Goal: Task Accomplishment & Management: Use online tool/utility

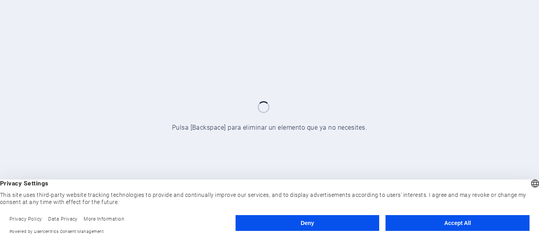
click at [432, 221] on button "Accept All" at bounding box center [458, 223] width 144 height 16
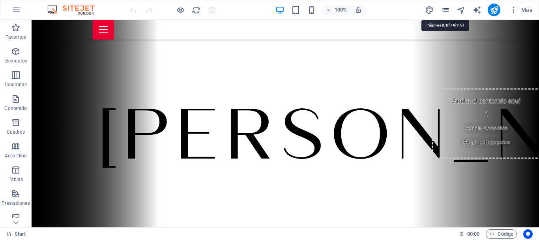
click at [443, 10] on icon "pages" at bounding box center [445, 10] width 9 height 9
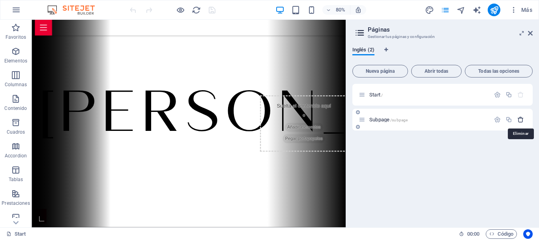
click at [520, 118] on icon "button" at bounding box center [521, 119] width 7 height 7
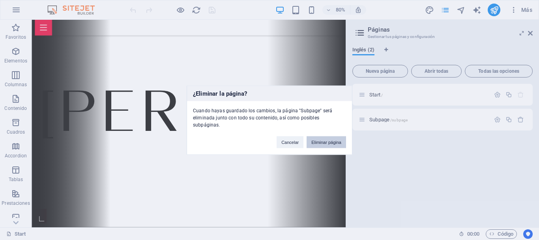
drag, startPoint x: 332, startPoint y: 141, endPoint x: 382, endPoint y: 152, distance: 51.0
click at [332, 141] on button "Eliminar página" at bounding box center [326, 142] width 39 height 12
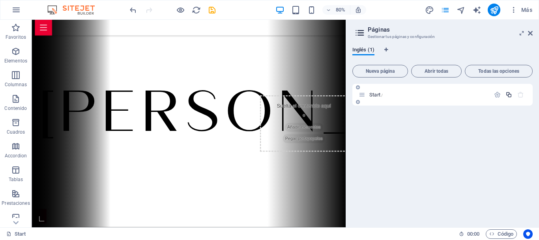
click at [511, 96] on icon "button" at bounding box center [509, 94] width 7 height 7
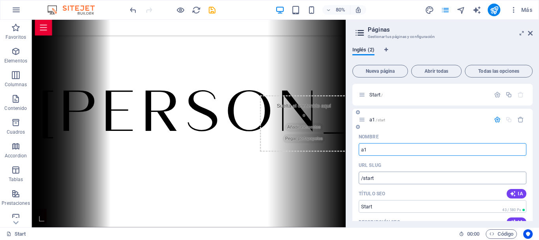
type input "a1"
click at [364, 179] on input "/start" at bounding box center [443, 177] width 168 height 13
type input "/a1"
drag, startPoint x: 377, startPoint y: 207, endPoint x: 351, endPoint y: 206, distance: 26.5
click at [351, 206] on div "Inglés (2) Nueva página Abrir todas Todas las opciones Start / a1 /a1 Nombre a1…" at bounding box center [442, 133] width 193 height 187
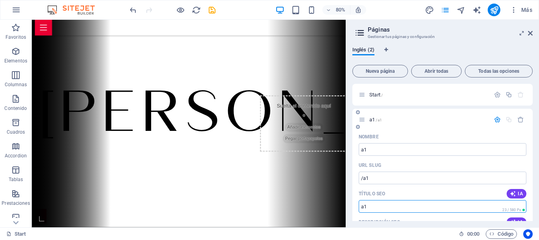
type input "a1"
click at [370, 119] on span "a1 /a1" at bounding box center [376, 119] width 13 height 6
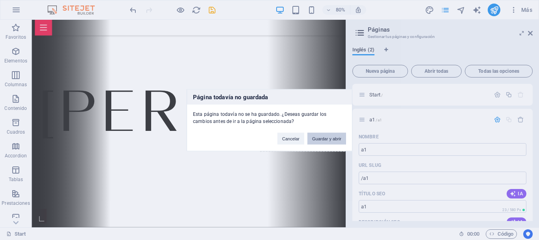
click at [327, 137] on button "Guardar y abrir" at bounding box center [327, 138] width 39 height 12
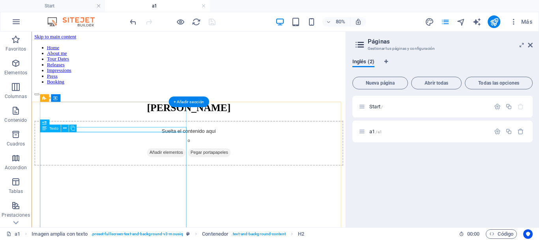
scroll to position [167, 0]
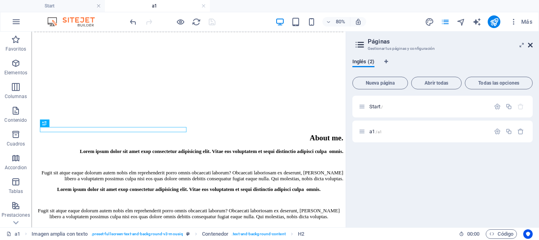
click at [531, 46] on icon at bounding box center [530, 45] width 5 height 6
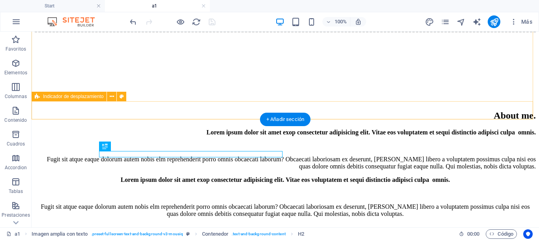
scroll to position [246, 0]
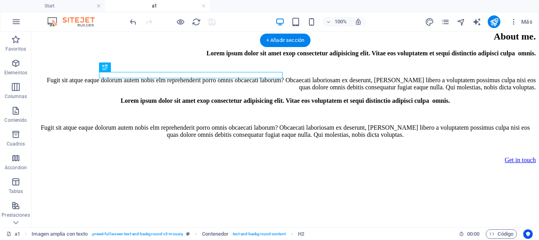
click at [335, 195] on figure at bounding box center [285, 195] width 501 height 0
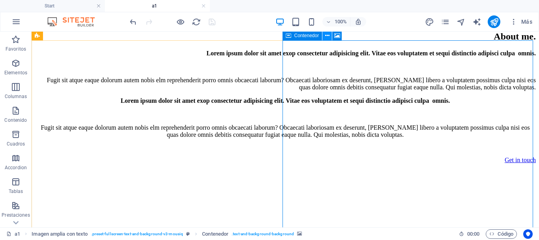
click at [327, 37] on icon at bounding box center [327, 36] width 4 height 8
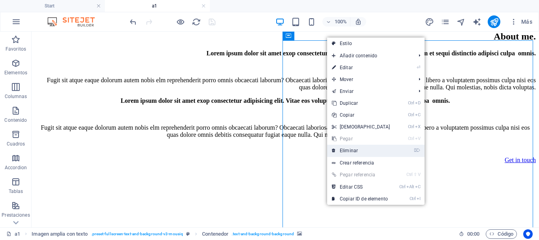
click at [351, 147] on link "⌦ Eliminar" at bounding box center [361, 151] width 68 height 12
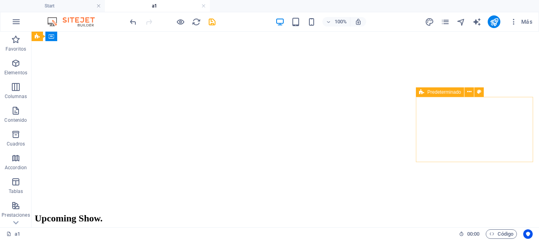
scroll to position [680, 0]
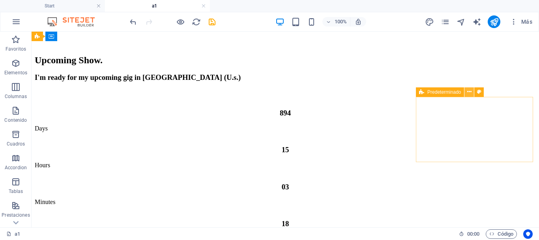
click at [470, 92] on icon at bounding box center [470, 92] width 4 height 8
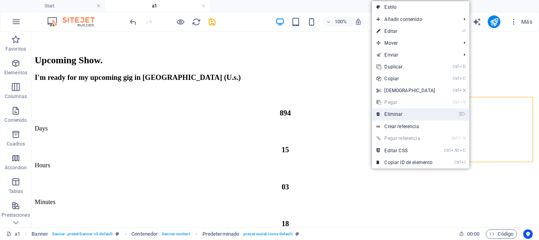
click at [419, 111] on link "⌦ Eliminar" at bounding box center [406, 114] width 68 height 12
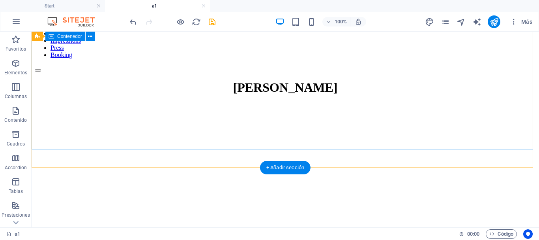
scroll to position [0, 0]
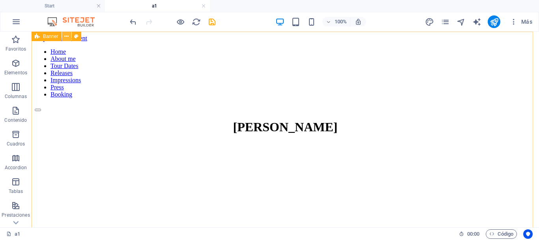
click at [66, 36] on icon at bounding box center [66, 36] width 4 height 8
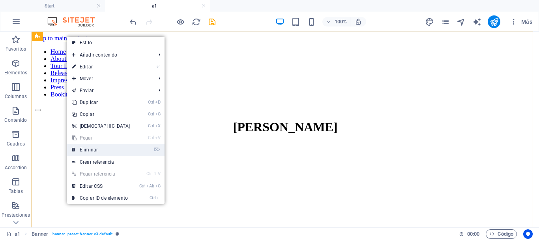
click at [89, 148] on link "⌦ Eliminar" at bounding box center [101, 150] width 68 height 12
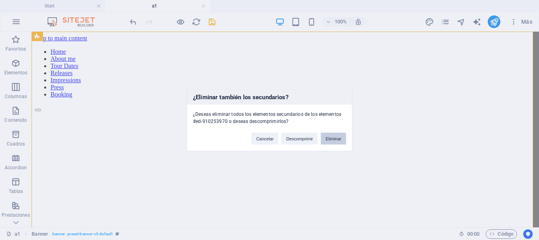
click at [335, 137] on button "Eliminar" at bounding box center [333, 138] width 25 height 12
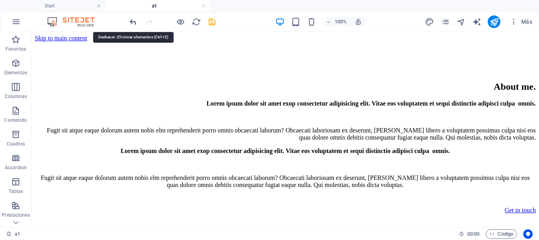
click at [133, 23] on icon "undo" at bounding box center [133, 21] width 9 height 9
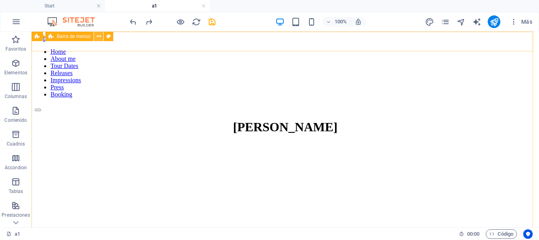
click at [100, 36] on icon at bounding box center [99, 36] width 4 height 8
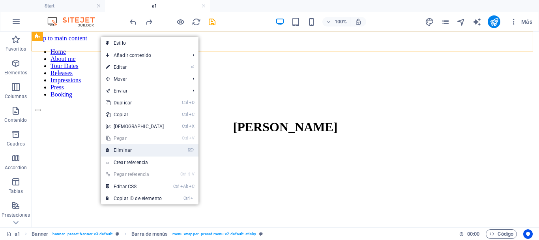
click at [130, 149] on link "⌦ Eliminar" at bounding box center [135, 150] width 68 height 12
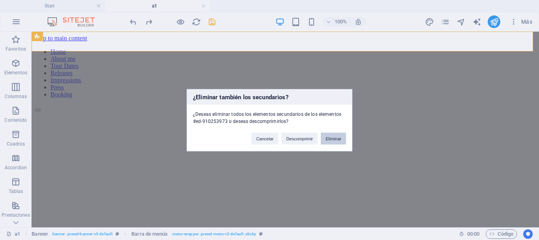
drag, startPoint x: 326, startPoint y: 137, endPoint x: 284, endPoint y: 96, distance: 59.2
click at [326, 137] on button "Eliminar" at bounding box center [333, 138] width 25 height 12
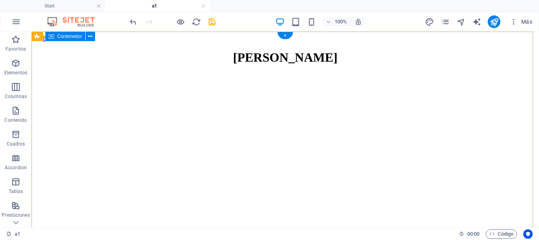
scroll to position [158, 0]
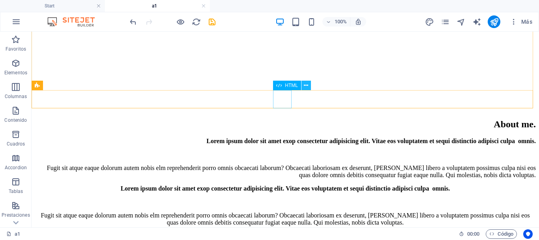
click at [305, 85] on icon at bounding box center [306, 85] width 4 height 8
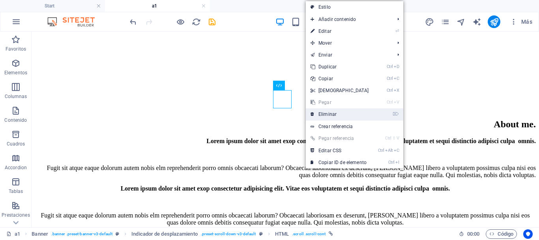
click at [322, 110] on link "⌦ Eliminar" at bounding box center [340, 114] width 68 height 12
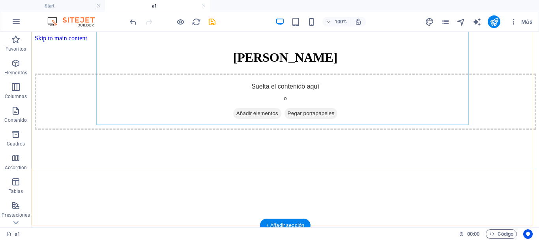
scroll to position [197, 0]
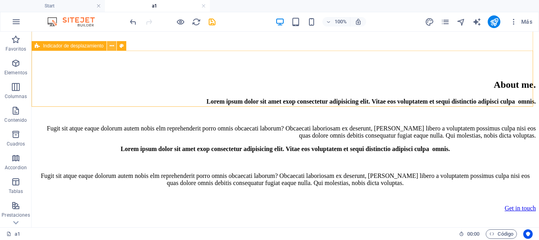
click at [113, 47] on icon at bounding box center [112, 46] width 4 height 8
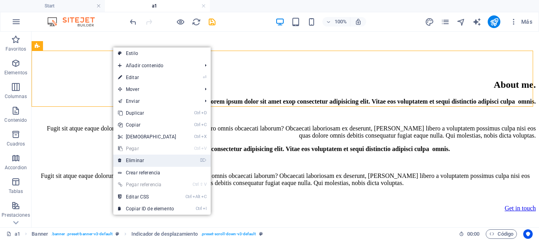
click at [141, 157] on link "⌦ Eliminar" at bounding box center [147, 160] width 68 height 12
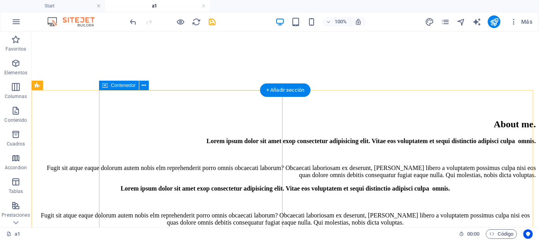
scroll to position [0, 0]
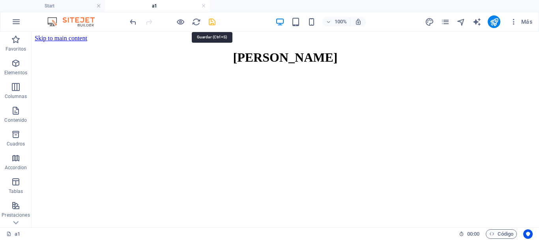
click at [213, 23] on icon "save" at bounding box center [212, 21] width 9 height 9
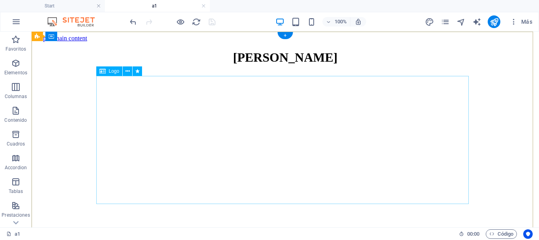
click at [179, 65] on div "[PERSON_NAME]" at bounding box center [285, 57] width 501 height 15
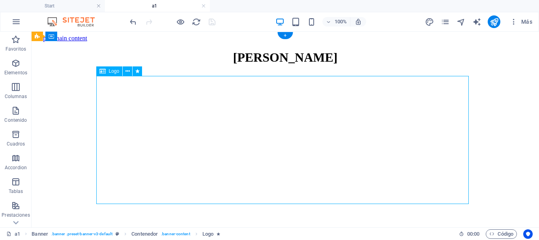
click at [179, 65] on div "[PERSON_NAME]" at bounding box center [285, 57] width 501 height 15
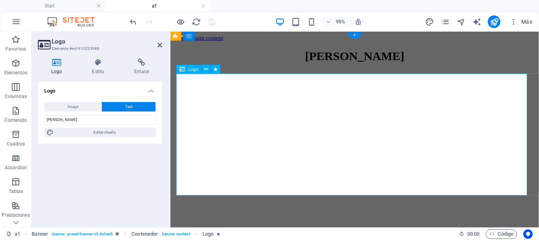
click at [254, 65] on div "[PERSON_NAME]" at bounding box center [365, 57] width 382 height 15
click at [260, 65] on div "[PERSON_NAME]" at bounding box center [365, 57] width 382 height 15
click at [252, 65] on div "[PERSON_NAME]" at bounding box center [365, 57] width 382 height 15
click at [99, 65] on icon at bounding box center [98, 62] width 39 height 8
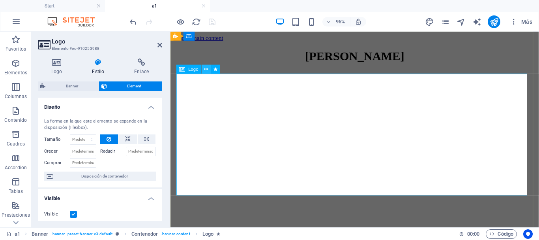
click at [205, 69] on icon at bounding box center [207, 69] width 4 height 8
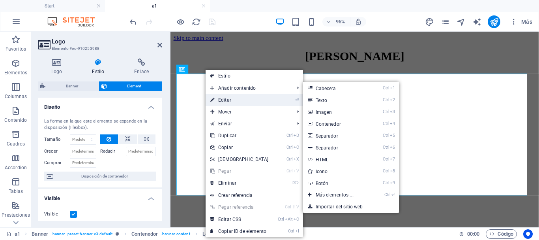
click at [228, 98] on link "⏎ Editar" at bounding box center [240, 100] width 68 height 12
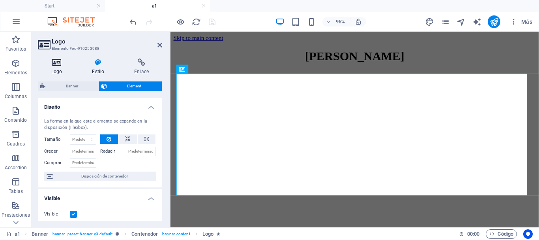
click at [54, 62] on icon at bounding box center [57, 62] width 38 height 8
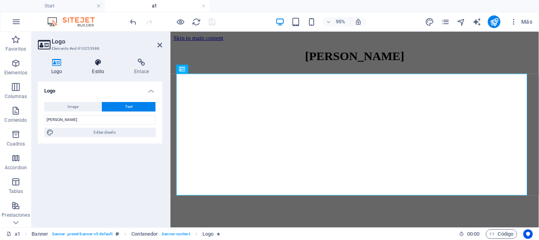
click at [96, 66] on icon at bounding box center [98, 62] width 39 height 8
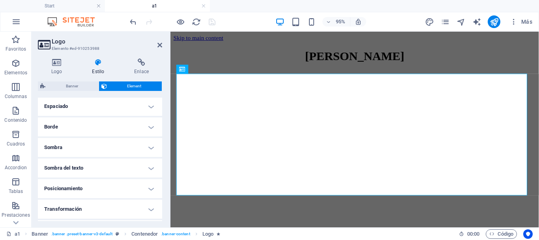
scroll to position [217, 0]
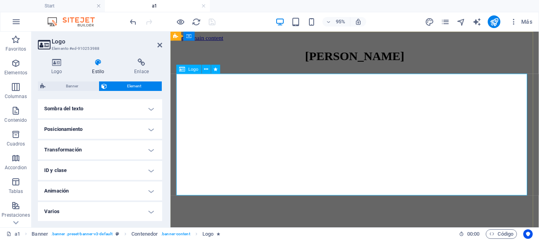
click at [294, 65] on div "[PERSON_NAME]" at bounding box center [365, 57] width 382 height 15
click at [312, 65] on div "[PERSON_NAME]" at bounding box center [365, 57] width 382 height 15
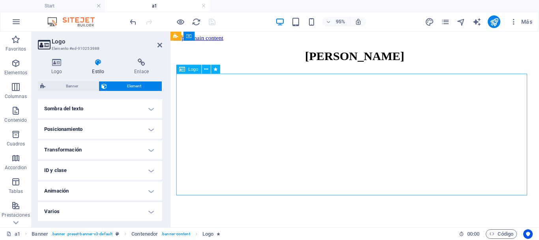
click at [312, 65] on div "[PERSON_NAME]" at bounding box center [365, 57] width 382 height 15
click at [308, 65] on div "[PERSON_NAME]" at bounding box center [365, 57] width 382 height 15
click at [307, 65] on div "[PERSON_NAME]" at bounding box center [365, 57] width 382 height 15
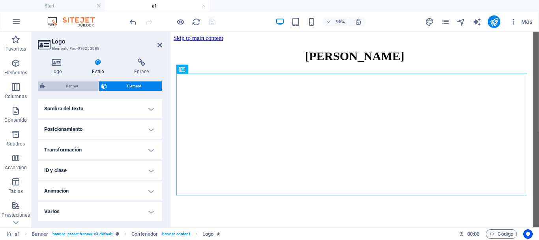
click at [66, 83] on span "Banner" at bounding box center [72, 85] width 49 height 9
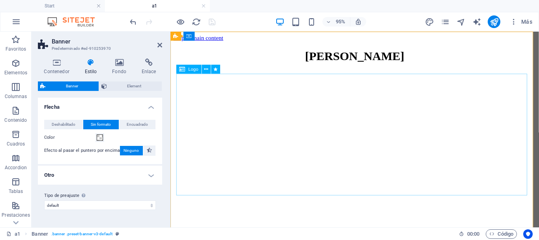
click at [275, 65] on div "[PERSON_NAME]" at bounding box center [365, 57] width 382 height 15
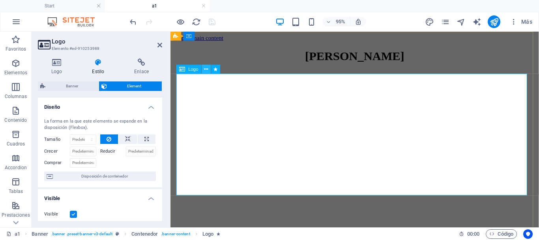
click at [207, 69] on icon at bounding box center [207, 69] width 4 height 8
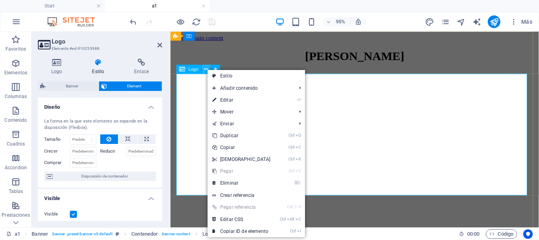
click at [207, 69] on icon at bounding box center [207, 69] width 4 height 8
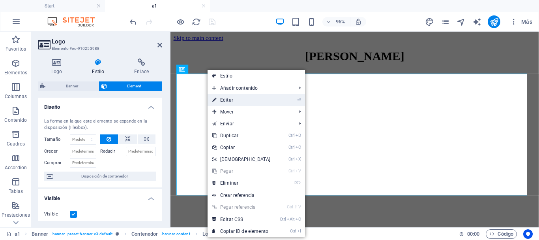
click at [227, 100] on link "⏎ Editar" at bounding box center [242, 100] width 68 height 12
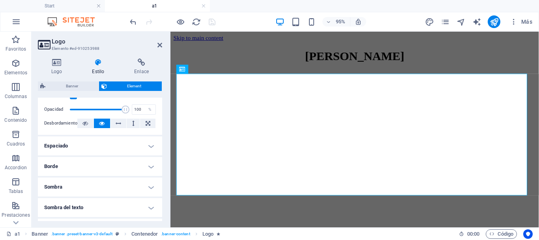
scroll to position [79, 0]
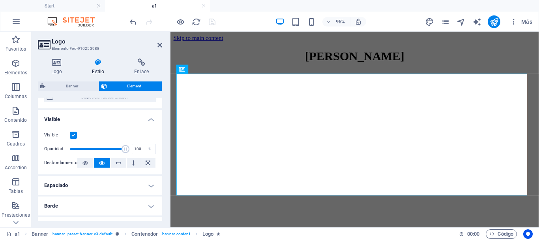
click at [148, 120] on h4 "Visible" at bounding box center [100, 117] width 124 height 14
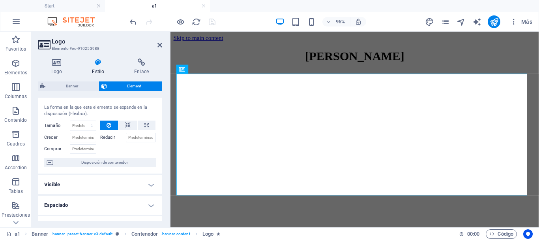
scroll to position [0, 0]
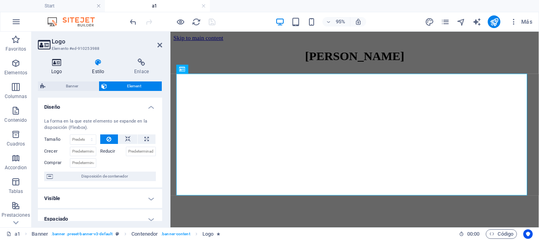
click at [59, 63] on icon at bounding box center [57, 62] width 38 height 8
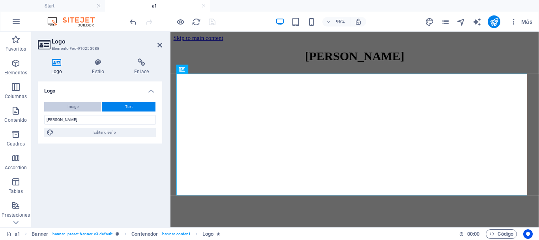
click at [79, 105] on button "Image" at bounding box center [72, 106] width 57 height 9
select select "DISABLED_OPTION_VALUE"
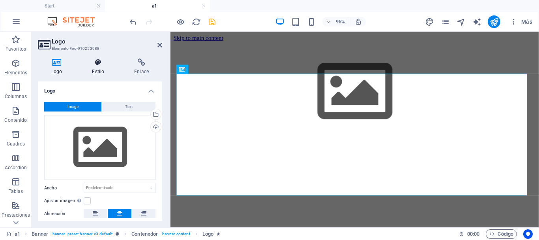
click at [98, 60] on icon at bounding box center [98, 62] width 39 height 8
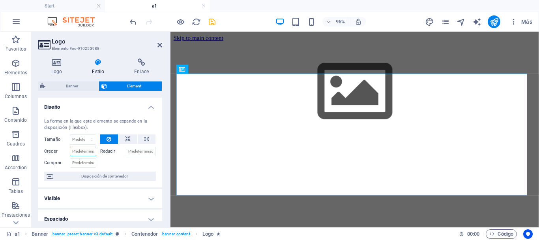
click at [73, 152] on input "Crecer" at bounding box center [83, 150] width 26 height 9
click at [78, 151] on input "Crecer" at bounding box center [83, 150] width 26 height 9
click at [86, 150] on input "Crecer" at bounding box center [83, 150] width 26 height 9
click at [88, 150] on input "Crecer" at bounding box center [83, 150] width 26 height 9
click at [134, 150] on input "Reducir" at bounding box center [141, 150] width 30 height 9
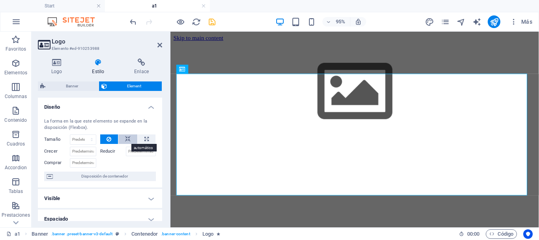
click at [126, 138] on icon at bounding box center [128, 138] width 6 height 9
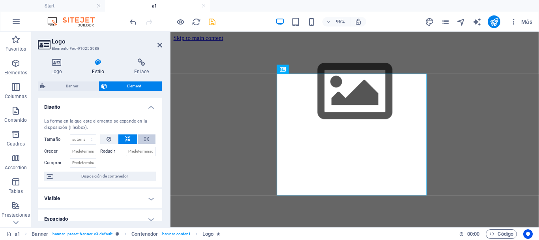
click at [145, 139] on icon at bounding box center [147, 138] width 4 height 9
type input "100"
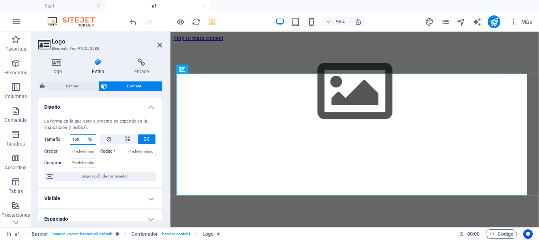
click at [90, 139] on select "Predeterminado automático px % 1/1 1/2 1/3 1/4 1/5 1/6 1/7 1/8 1/9 1/10" at bounding box center [90, 139] width 11 height 9
select select "v7iae8sc4ug"
click at [85, 135] on select "Predeterminado automático px % 1/1 1/2 1/3 1/4 1/5 1/6 1/7 1/8 1/9 1/10" at bounding box center [90, 139] width 11 height 9
click at [107, 139] on icon at bounding box center [109, 138] width 5 height 9
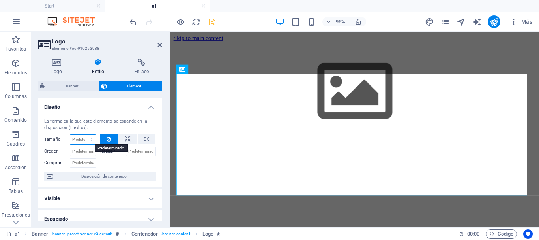
click at [76, 139] on select "Predeterminado automático px % 1/1 1/2 1/3 1/4 1/5 1/6 1/7 1/8 1/9 1/10" at bounding box center [83, 139] width 26 height 9
select select "1/2"
click at [84, 135] on select "Predeterminado automático px % 1/1 1/2 1/3 1/4 1/5 1/6 1/7 1/8 1/9 1/10" at bounding box center [83, 139] width 26 height 9
type input "50"
select select "%"
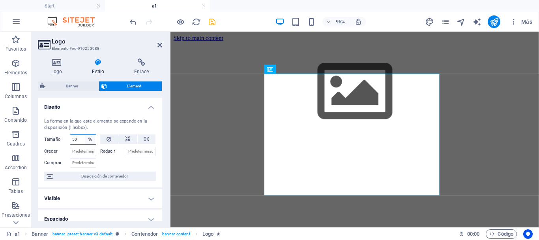
click at [88, 137] on select "Predeterminado automático px % 1/1 1/2 1/3 1/4 1/5 1/6 1/7 1/8 1/9 1/10" at bounding box center [90, 139] width 11 height 9
click at [85, 135] on select "Predeterminado automático px % 1/1 1/2 1/3 1/4 1/5 1/6 1/7 1/8 1/9 1/10" at bounding box center [90, 139] width 11 height 9
type input "100"
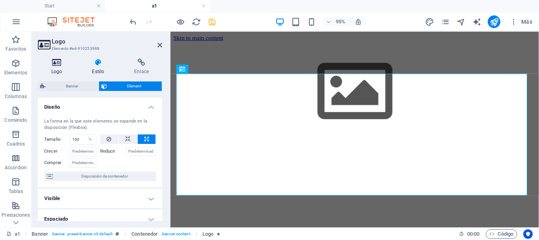
click at [60, 62] on icon at bounding box center [57, 62] width 38 height 8
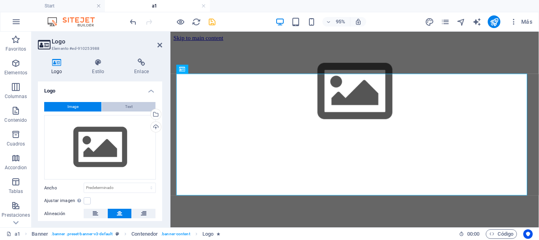
click at [125, 106] on span "Text" at bounding box center [129, 106] width 8 height 9
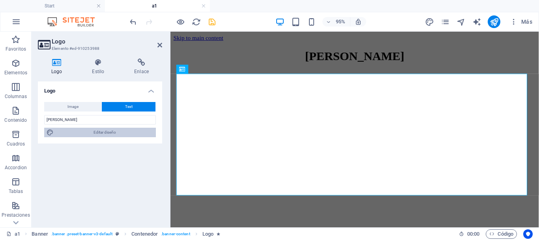
click at [100, 131] on span "Editar diseño" at bounding box center [105, 132] width 98 height 9
select select "px"
select select "900"
select select "px"
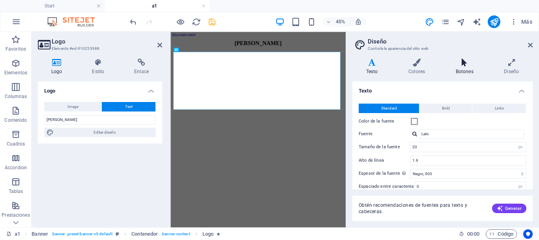
click at [464, 65] on icon at bounding box center [464, 62] width 45 height 8
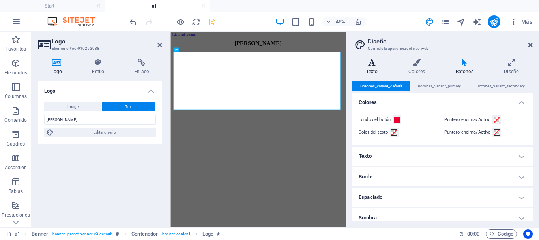
click at [374, 67] on h4 "Texto" at bounding box center [374, 66] width 42 height 17
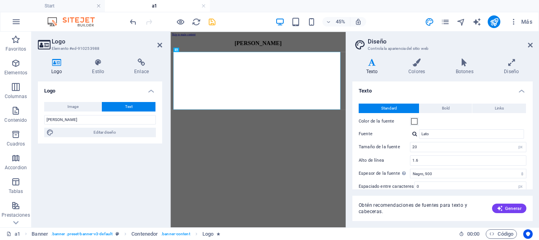
click at [522, 91] on h4 "Texto" at bounding box center [443, 88] width 180 height 14
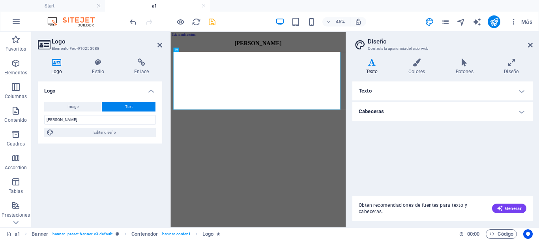
click at [502, 108] on h4 "Cabeceras" at bounding box center [443, 111] width 180 height 19
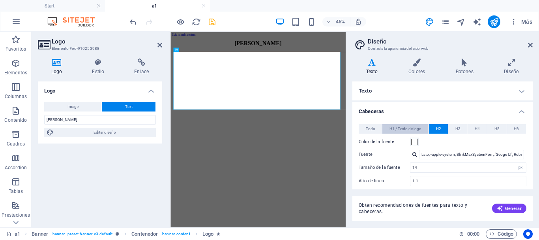
click at [406, 128] on span "H1 / Texto de logo" at bounding box center [406, 128] width 32 height 9
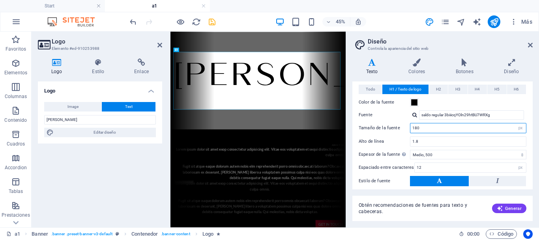
drag, startPoint x: 422, startPoint y: 127, endPoint x: 406, endPoint y: 128, distance: 16.2
click at [406, 128] on div "Tamaño de la fuente 180 rem px em %" at bounding box center [443, 128] width 168 height 10
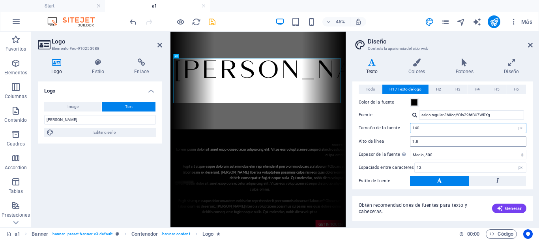
type input "140"
click at [421, 142] on input "1.8" at bounding box center [469, 141] width 116 height 9
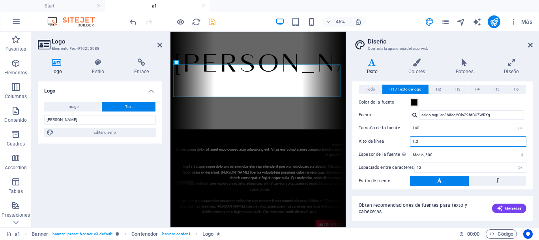
scroll to position [100, 0]
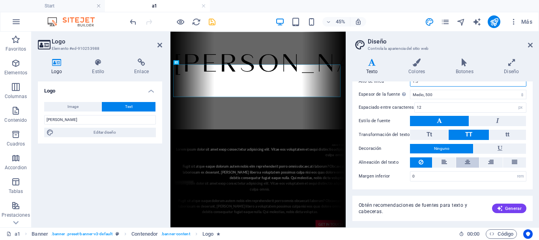
type input "1.3"
click at [466, 162] on icon at bounding box center [468, 161] width 6 height 9
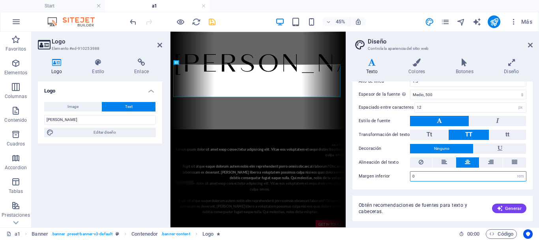
click at [421, 177] on input "0" at bounding box center [469, 175] width 116 height 9
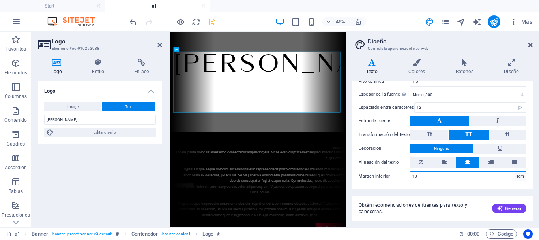
type input "10"
click at [520, 177] on select "rem px vh" at bounding box center [520, 175] width 11 height 9
select select "px"
click at [515, 171] on select "rem px vh" at bounding box center [520, 175] width 11 height 9
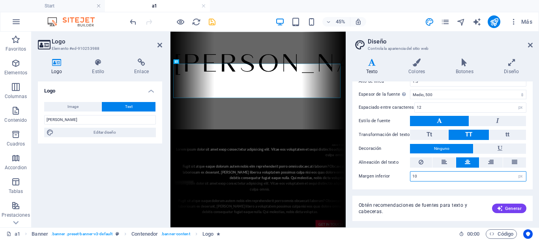
type input "1"
type input "0"
type input "10"
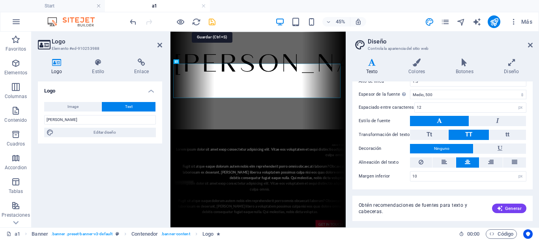
click at [212, 21] on icon "save" at bounding box center [212, 21] width 9 height 9
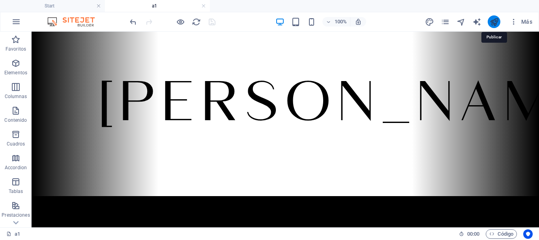
click at [495, 24] on icon "publish" at bounding box center [494, 21] width 9 height 9
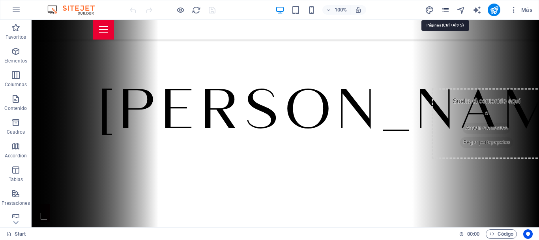
click at [449, 13] on icon "pages" at bounding box center [445, 10] width 9 height 9
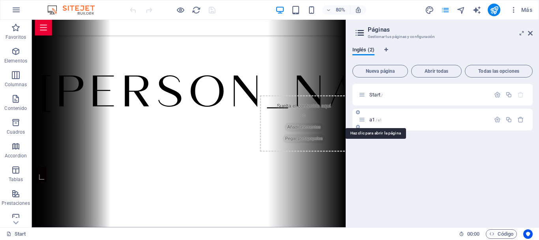
click at [381, 118] on span "/a1" at bounding box center [379, 120] width 6 height 4
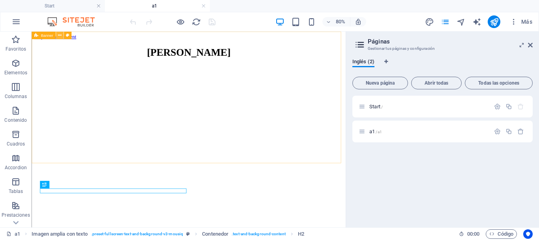
click at [60, 35] on icon at bounding box center [60, 35] width 4 height 7
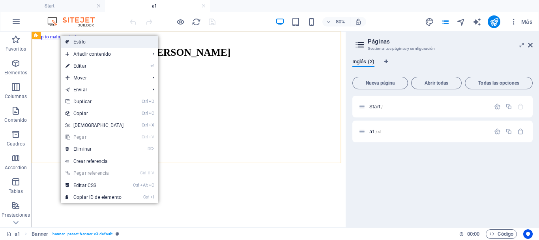
click at [82, 45] on link "Estilo" at bounding box center [110, 42] width 98 height 12
select select "vh"
select select "header"
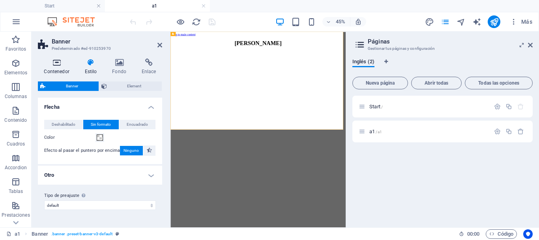
click at [59, 61] on icon at bounding box center [57, 62] width 38 height 8
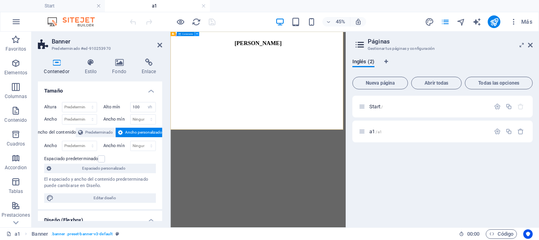
click at [198, 34] on icon at bounding box center [197, 34] width 2 height 4
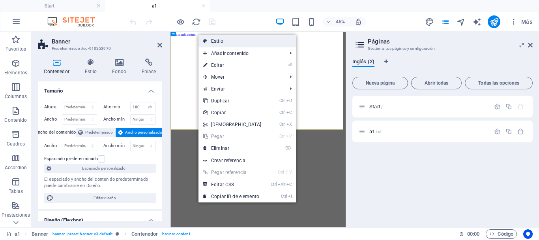
drag, startPoint x: 217, startPoint y: 38, endPoint x: 104, endPoint y: 15, distance: 115.4
click at [217, 38] on link "Estilo" at bounding box center [248, 41] width 98 height 12
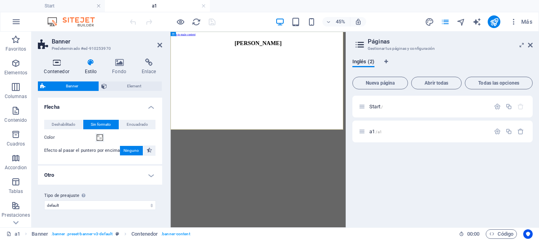
click at [55, 65] on icon at bounding box center [57, 62] width 38 height 8
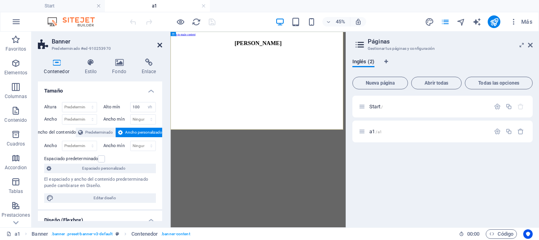
click at [160, 46] on icon at bounding box center [160, 45] width 5 height 6
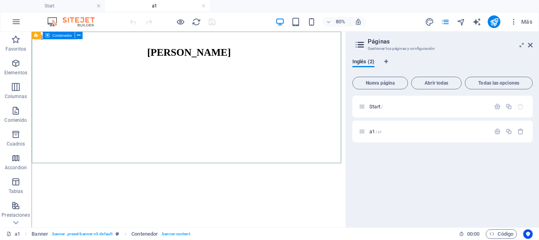
click at [57, 36] on span "Contenedor" at bounding box center [62, 36] width 20 height 4
click at [58, 36] on span "Contenedor" at bounding box center [62, 36] width 20 height 4
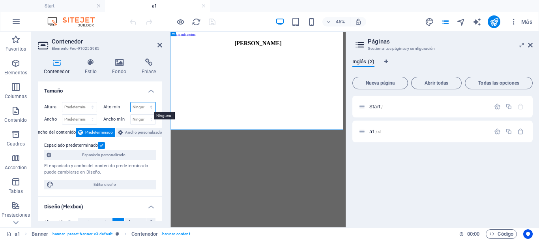
click at [150, 106] on select "Ninguno px rem % vh vw" at bounding box center [143, 106] width 25 height 9
select select "vh"
click at [143, 102] on select "Ninguno px rem % vh vw" at bounding box center [143, 106] width 25 height 9
type input "100"
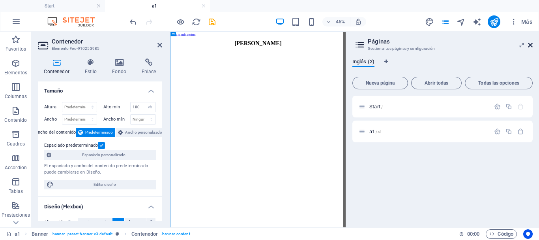
click at [531, 44] on icon at bounding box center [530, 45] width 5 height 6
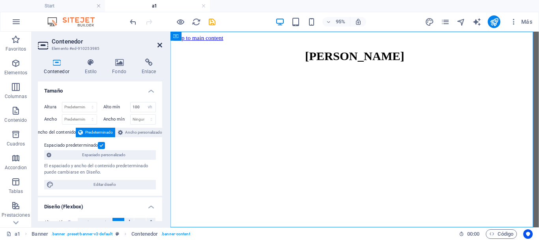
drag, startPoint x: 158, startPoint y: 44, endPoint x: 128, endPoint y: 13, distance: 42.7
click at [158, 44] on icon at bounding box center [160, 45] width 5 height 6
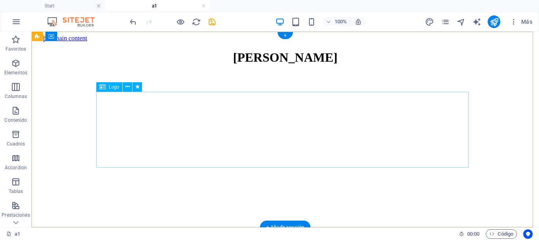
click at [255, 65] on div "[PERSON_NAME]" at bounding box center [285, 57] width 501 height 15
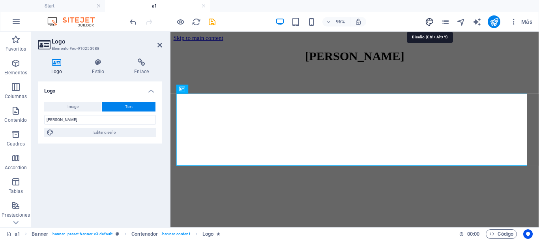
click at [430, 21] on icon "design" at bounding box center [429, 21] width 9 height 9
select select "px"
select select "900"
select select "px"
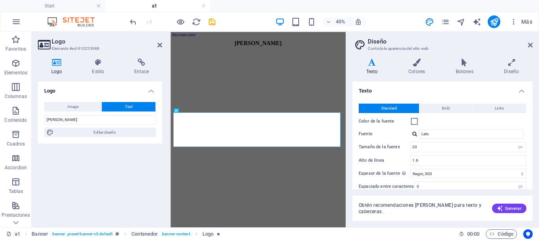
click at [520, 90] on h4 "Texto" at bounding box center [443, 88] width 180 height 14
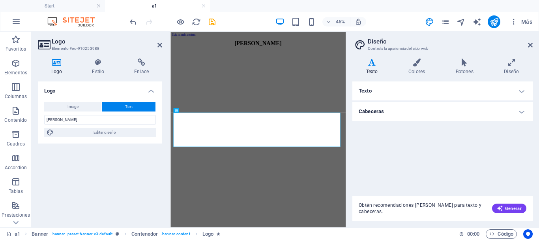
click at [430, 107] on h4 "Cabeceras" at bounding box center [443, 111] width 180 height 19
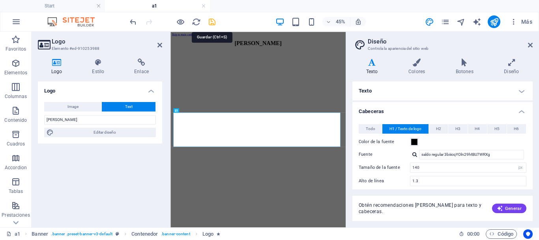
drag, startPoint x: 213, startPoint y: 22, endPoint x: 205, endPoint y: 3, distance: 20.5
click at [213, 22] on icon "save" at bounding box center [212, 21] width 9 height 9
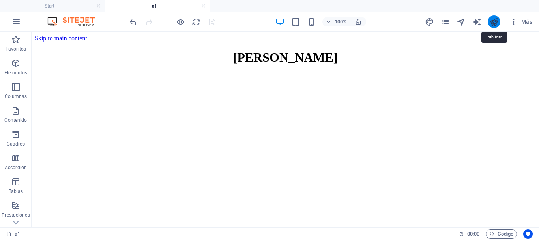
click at [495, 24] on icon "publish" at bounding box center [494, 21] width 9 height 9
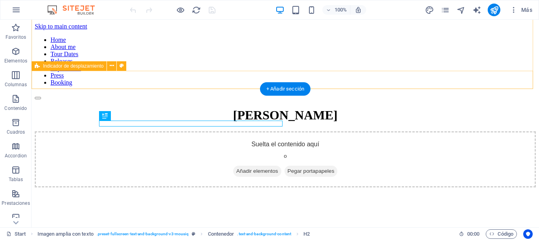
scroll to position [138, 0]
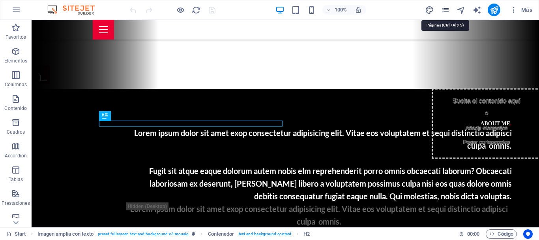
click at [447, 11] on icon "pages" at bounding box center [445, 10] width 9 height 9
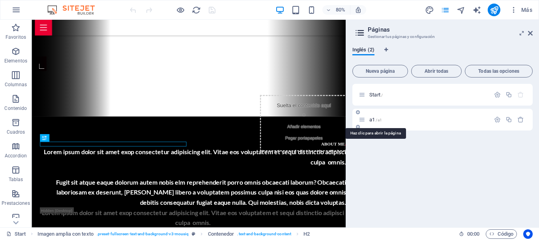
click at [378, 122] on span "/a1" at bounding box center [379, 120] width 6 height 4
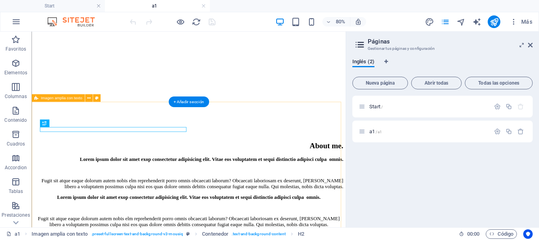
scroll to position [0, 0]
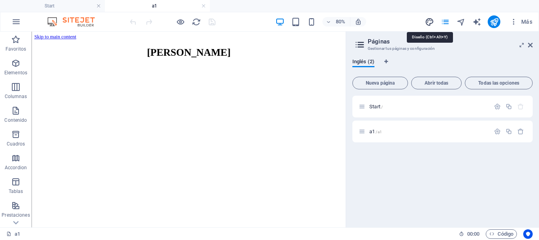
click at [430, 22] on icon "design" at bounding box center [429, 21] width 9 height 9
select select "px"
select select "900"
select select "px"
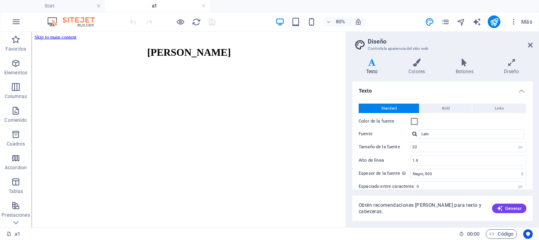
click at [522, 90] on h4 "Texto" at bounding box center [443, 88] width 180 height 14
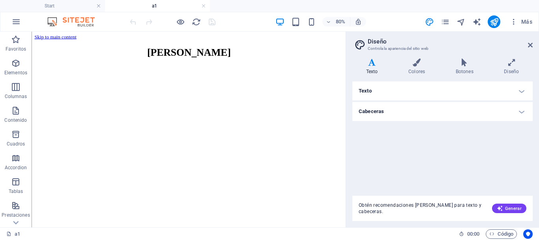
click at [434, 113] on h4 "Cabeceras" at bounding box center [443, 111] width 180 height 19
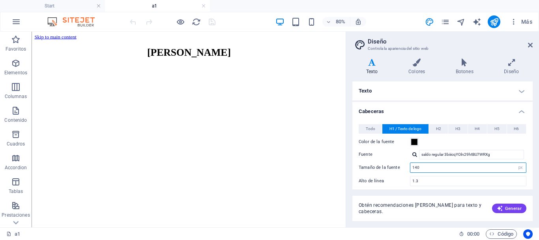
click at [417, 168] on input "140" at bounding box center [469, 167] width 116 height 9
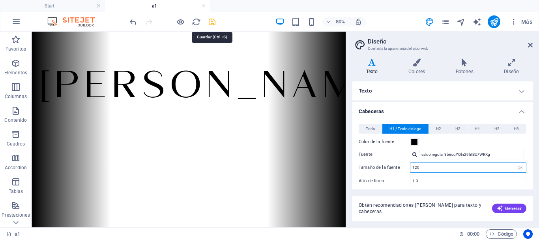
type input "120"
click at [212, 22] on icon "save" at bounding box center [212, 21] width 9 height 9
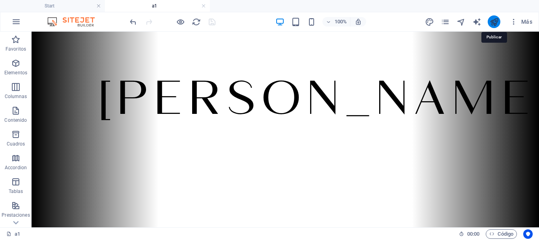
click at [498, 22] on icon "publish" at bounding box center [494, 21] width 9 height 9
